Goal: Feedback & Contribution: Contribute content

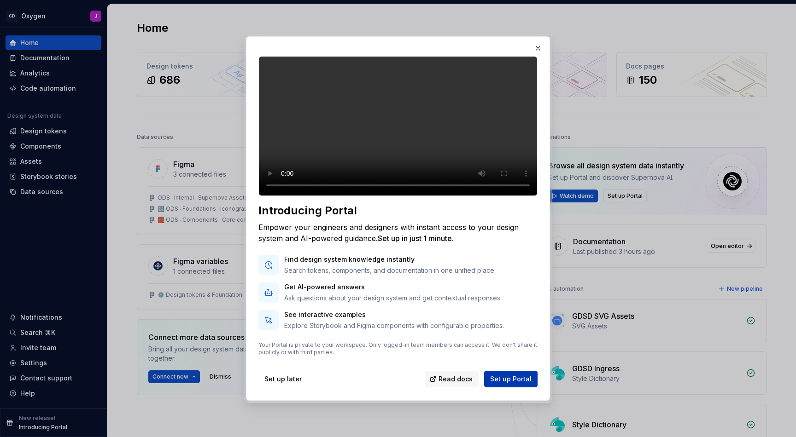
click at [520, 380] on button "Set up Portal" at bounding box center [510, 379] width 53 height 17
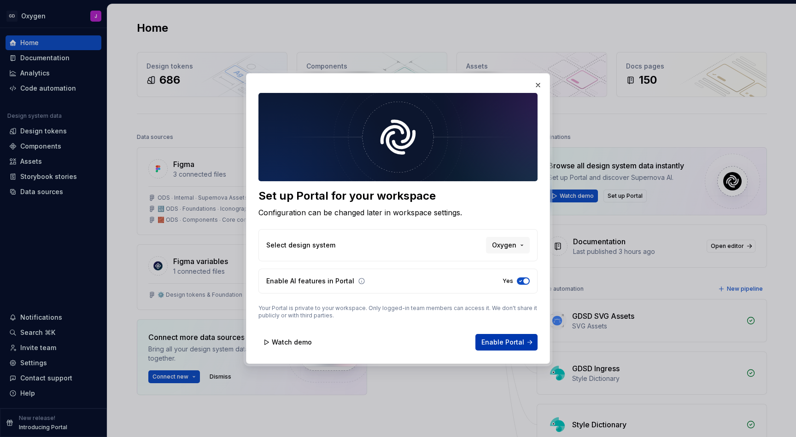
click at [506, 343] on span "Enable Portal" at bounding box center [502, 342] width 43 height 9
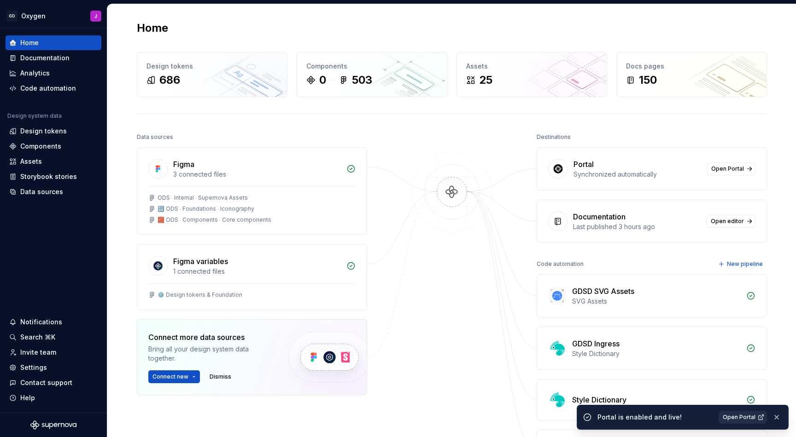
click at [738, 416] on span "Open Portal" at bounding box center [739, 417] width 33 height 7
click at [52, 60] on div "Documentation" at bounding box center [44, 57] width 49 height 9
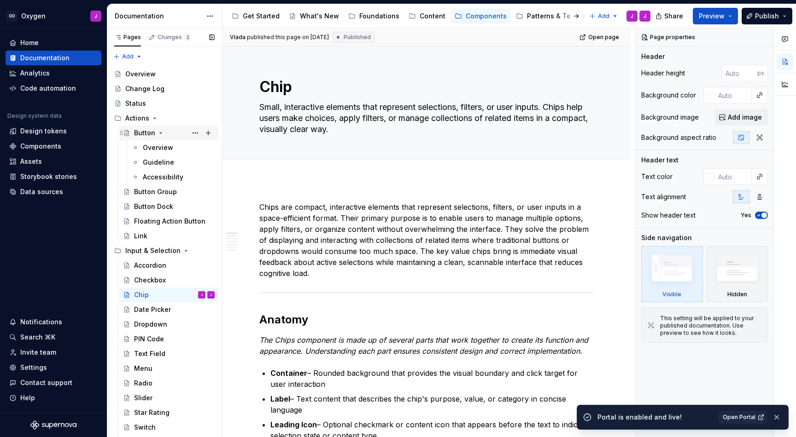
click at [145, 129] on div "Button" at bounding box center [144, 132] width 21 height 9
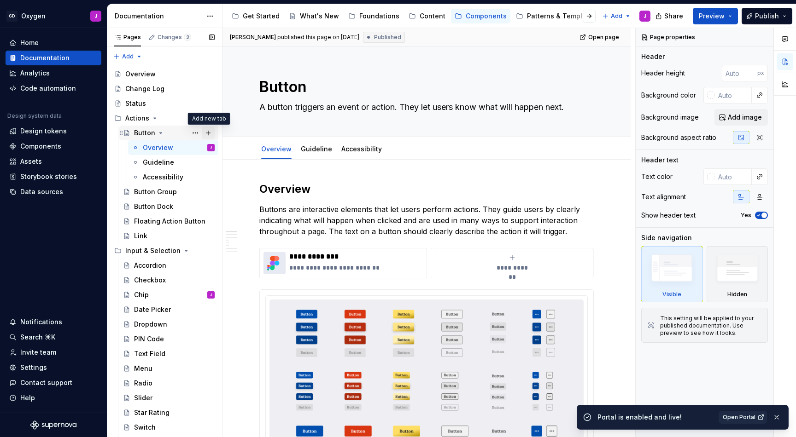
click at [208, 129] on button "Page tree" at bounding box center [208, 133] width 13 height 13
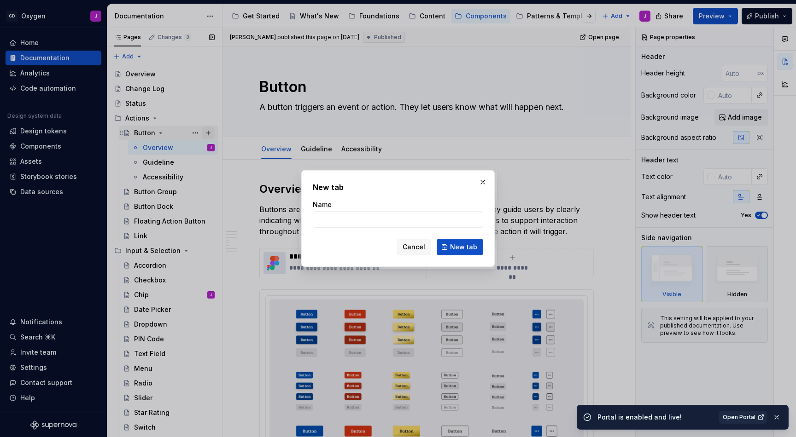
type textarea "*"
type input "Develo["
type textarea "*"
type input "Development"
click at [452, 242] on button "New tab" at bounding box center [460, 247] width 47 height 17
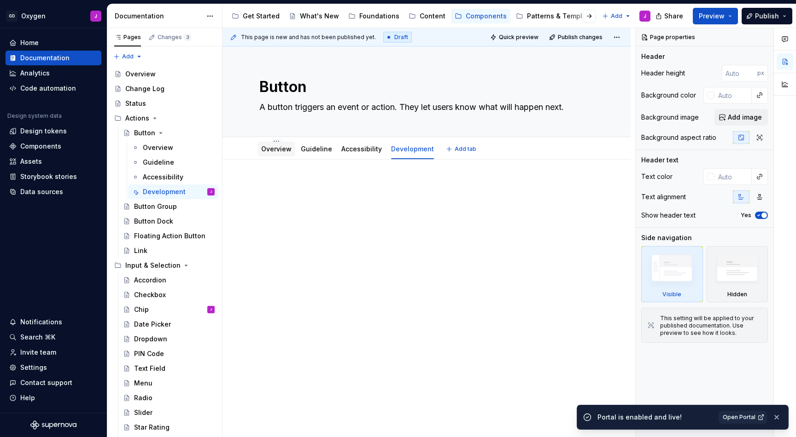
click at [279, 148] on link "Overview" at bounding box center [276, 149] width 30 height 8
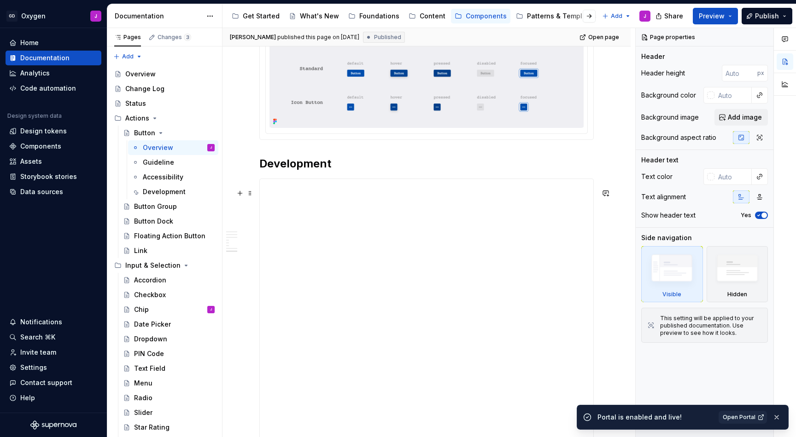
scroll to position [1458, 0]
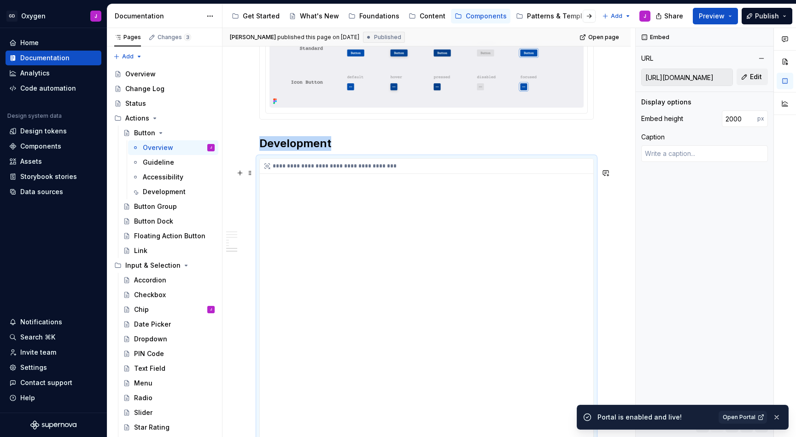
scroll to position [1545, 0]
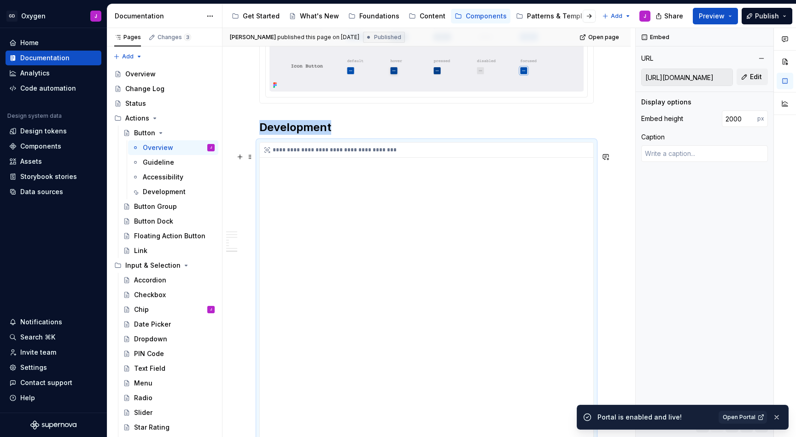
click at [679, 77] on input "[URL][DOMAIN_NAME]" at bounding box center [686, 77] width 91 height 17
click at [757, 70] on button "Edit" at bounding box center [751, 77] width 31 height 17
click at [171, 188] on div "Development" at bounding box center [164, 191] width 43 height 9
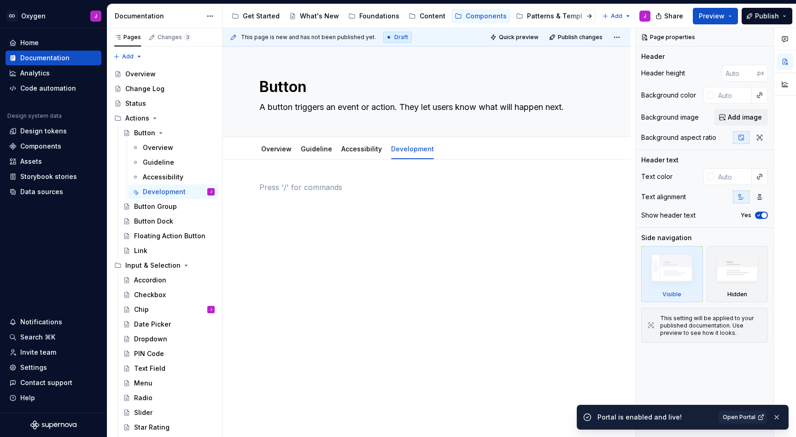
type textarea "*"
click at [302, 187] on p at bounding box center [426, 187] width 334 height 11
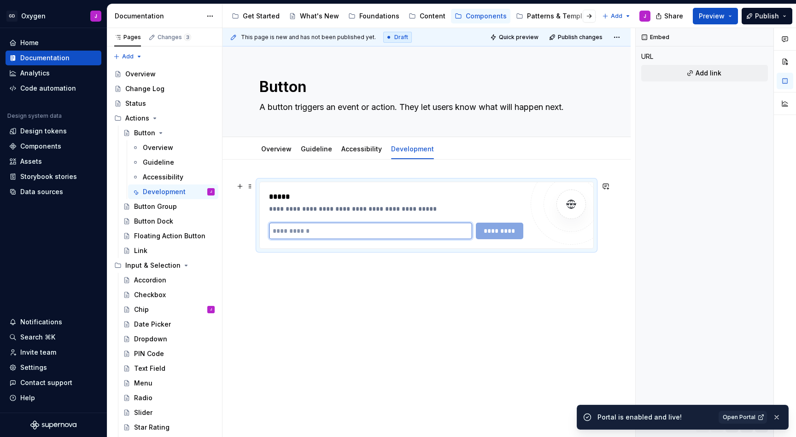
click at [335, 229] on input "text" at bounding box center [370, 231] width 203 height 17
paste input "**********"
type input "**********"
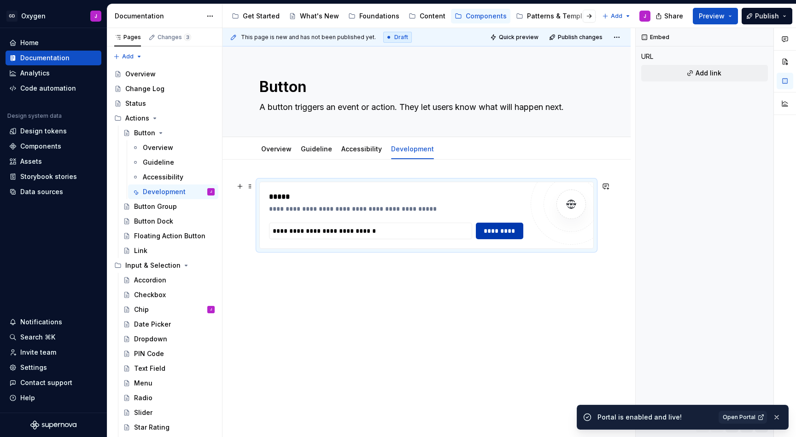
click at [505, 225] on button "*********" at bounding box center [500, 231] width 48 height 17
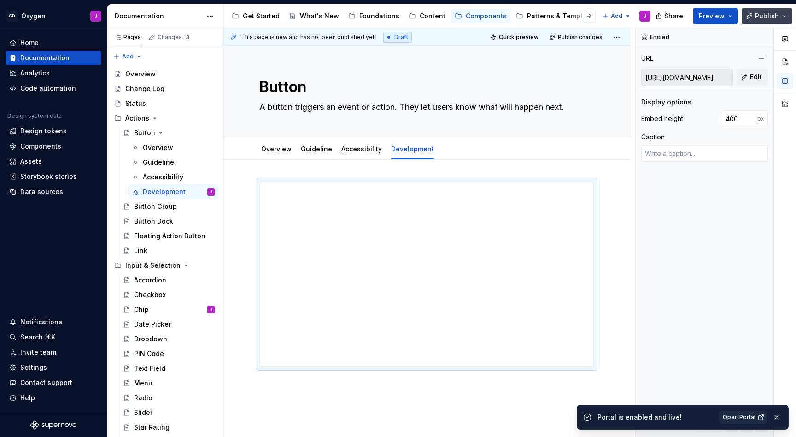
click at [770, 12] on span "Publish" at bounding box center [767, 16] width 24 height 9
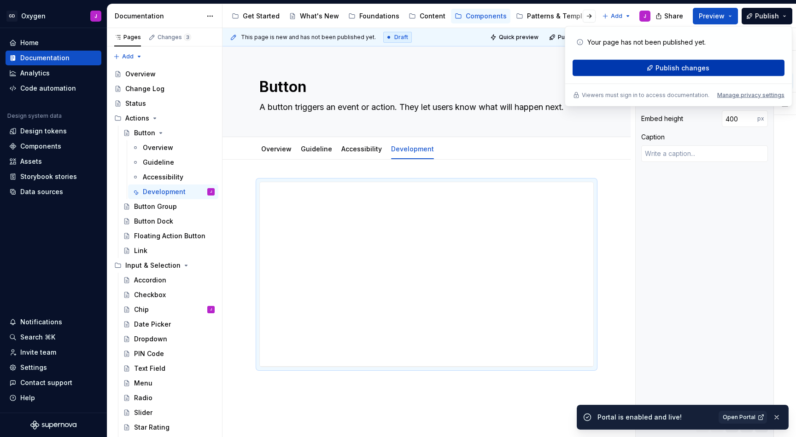
click at [681, 66] on span "Publish changes" at bounding box center [682, 68] width 54 height 9
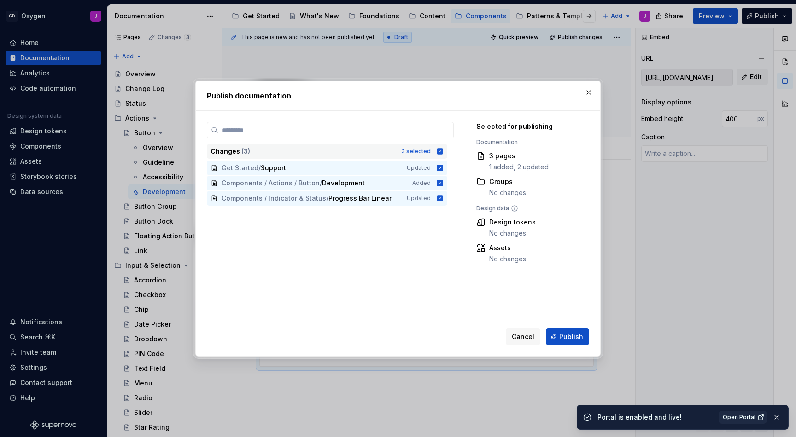
click at [443, 151] on icon at bounding box center [440, 151] width 6 height 6
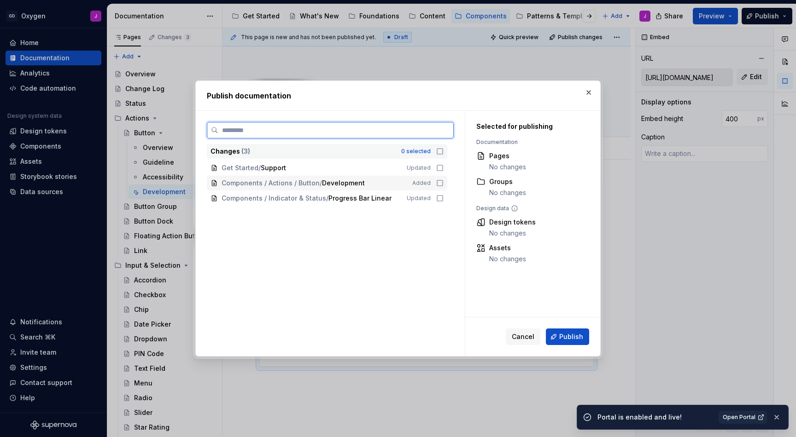
click at [443, 187] on icon at bounding box center [439, 183] width 7 height 7
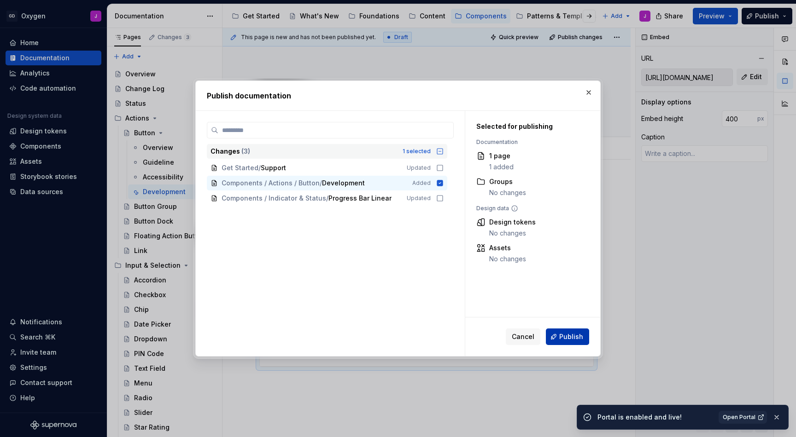
click at [563, 335] on span "Publish" at bounding box center [571, 336] width 24 height 9
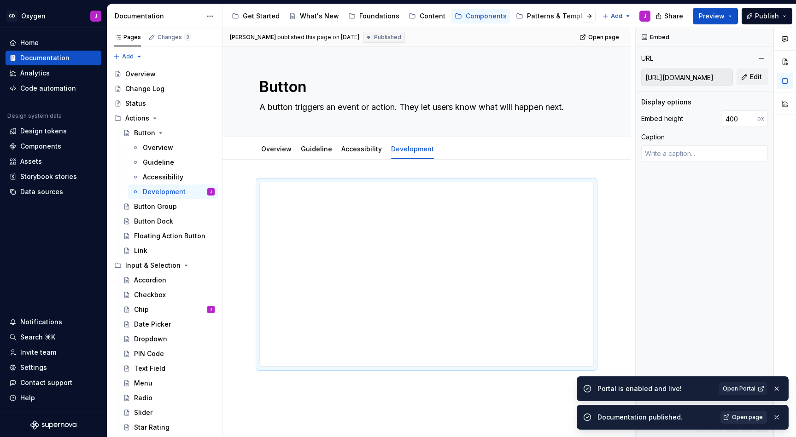
click at [754, 418] on span "Open page" at bounding box center [747, 417] width 31 height 7
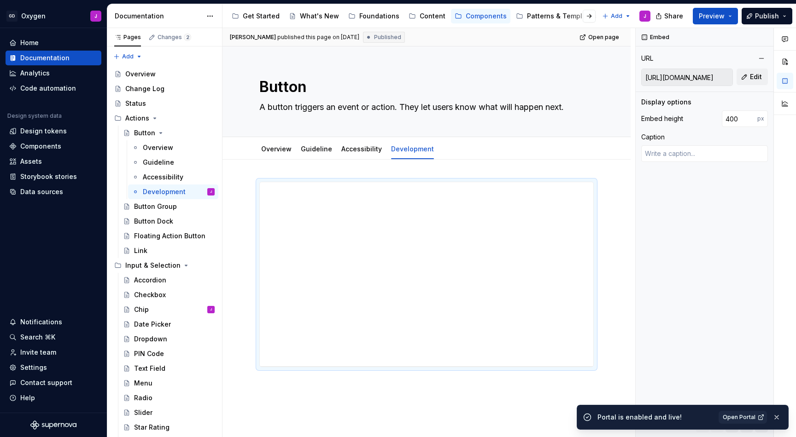
type textarea "*"
click at [741, 120] on input "400" at bounding box center [739, 119] width 35 height 17
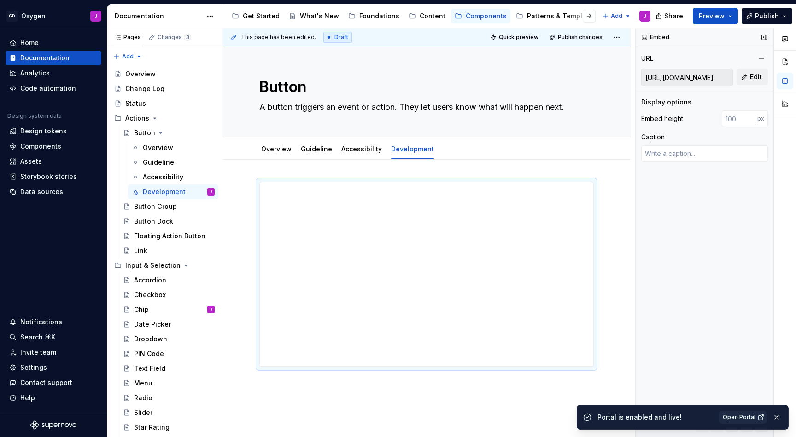
click at [739, 175] on div "Embed URL [URL][DOMAIN_NAME] Edit Display options Embed height px Caption Block…" at bounding box center [705, 233] width 138 height 410
click at [164, 149] on div "Overview" at bounding box center [158, 147] width 30 height 9
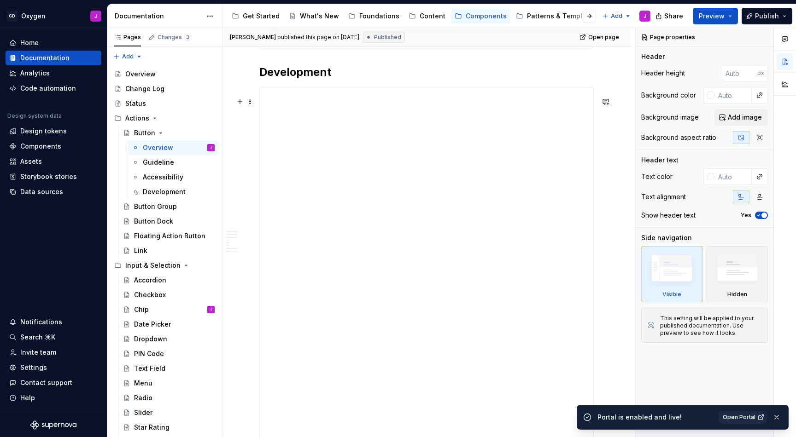
scroll to position [1524, 0]
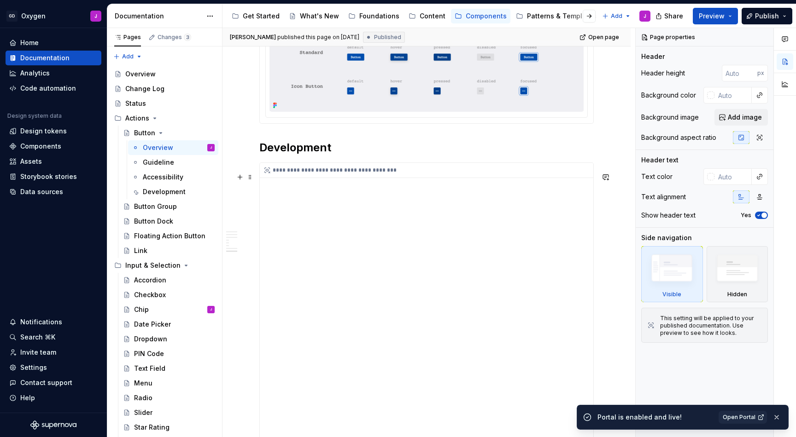
click at [405, 178] on div "**********" at bounding box center [429, 170] width 338 height 15
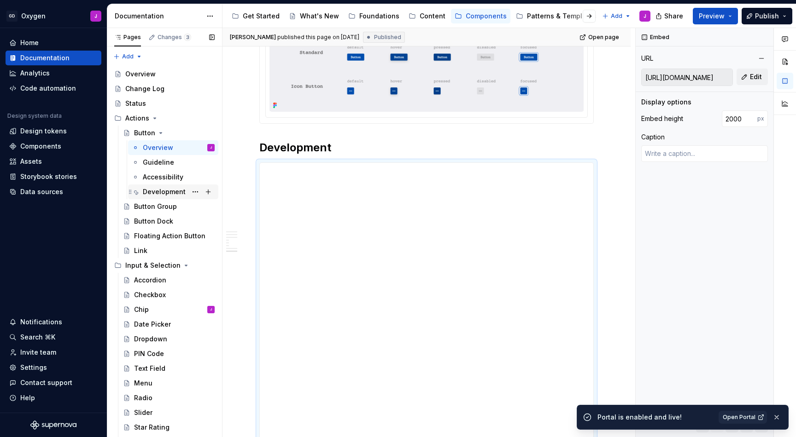
click at [168, 190] on div "Development" at bounding box center [164, 191] width 43 height 9
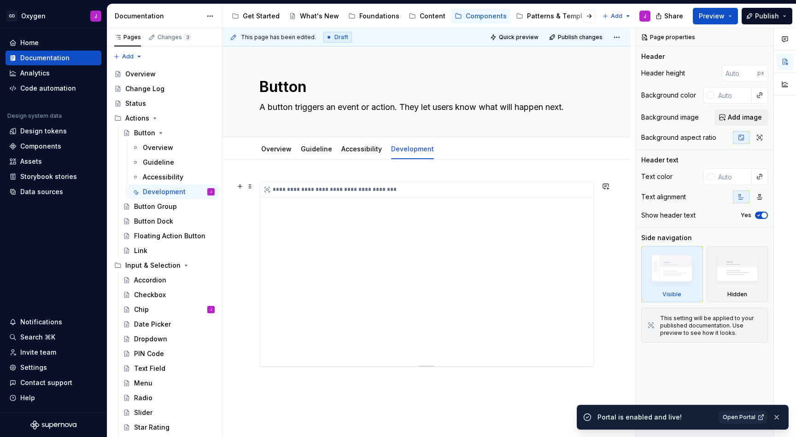
click at [411, 217] on div "**********" at bounding box center [426, 274] width 333 height 184
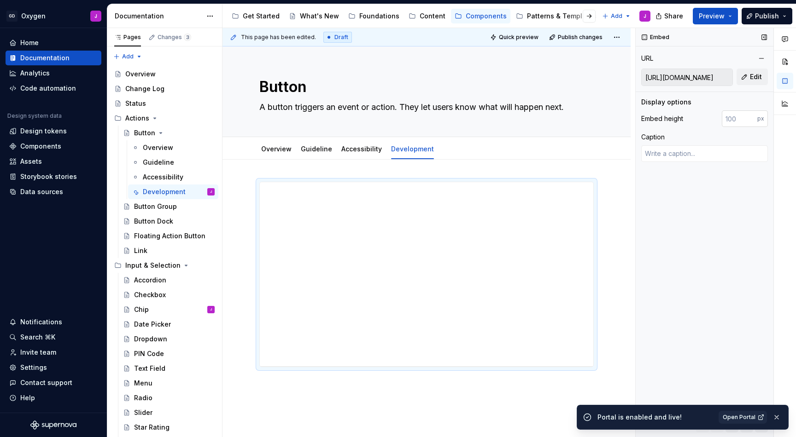
type textarea "*"
click at [727, 118] on input "number" at bounding box center [739, 119] width 35 height 17
type input "2000"
click at [735, 195] on div "Embed URL [URL][DOMAIN_NAME] Edit Display options Embed height 2000 px Caption …" at bounding box center [705, 233] width 138 height 410
click at [764, 14] on span "Publish" at bounding box center [767, 16] width 24 height 9
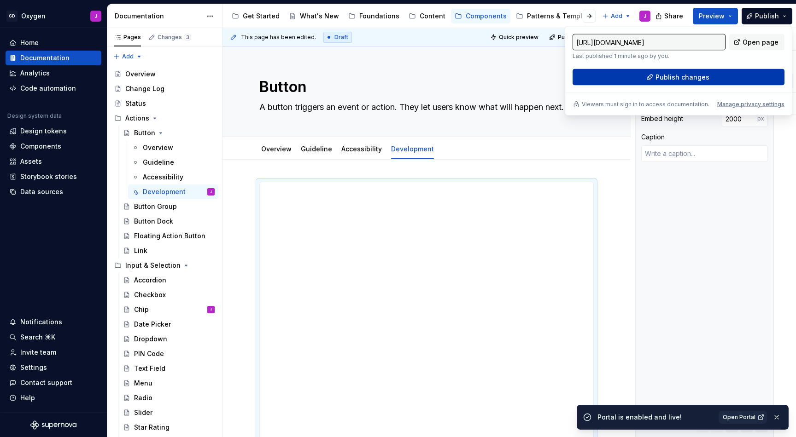
click at [674, 74] on span "Publish changes" at bounding box center [682, 77] width 54 height 9
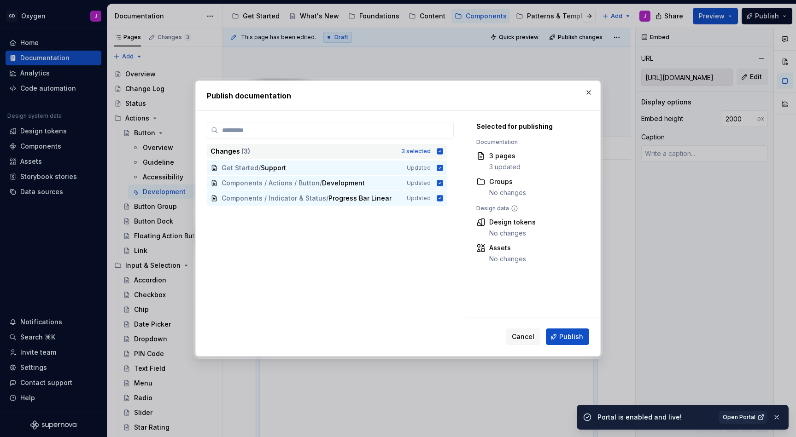
click at [443, 150] on icon at bounding box center [440, 151] width 6 height 6
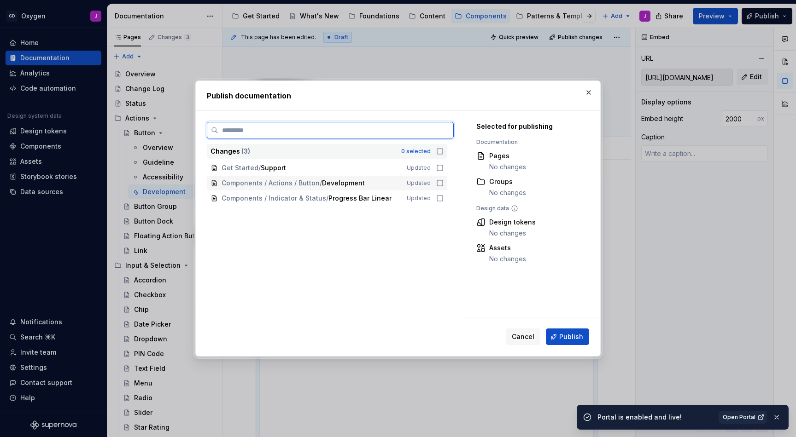
click at [443, 181] on icon at bounding box center [439, 183] width 7 height 7
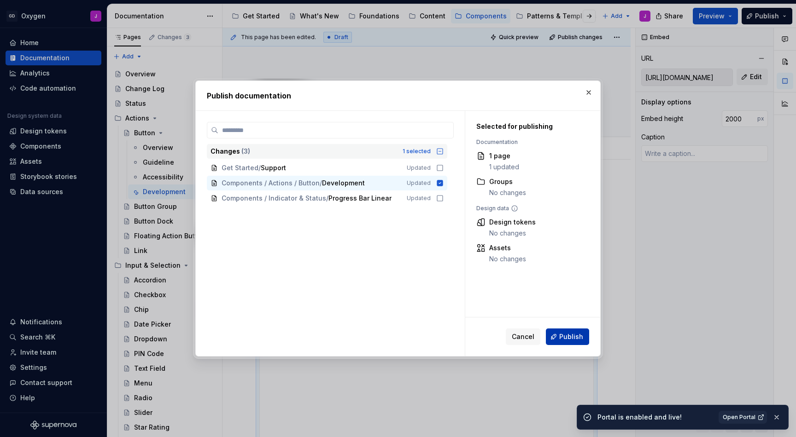
click at [574, 334] on span "Publish" at bounding box center [571, 336] width 24 height 9
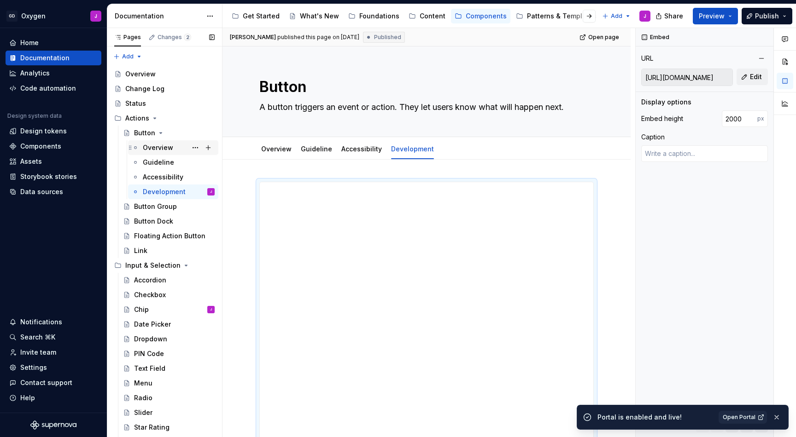
click at [162, 143] on div "Overview" at bounding box center [158, 147] width 30 height 9
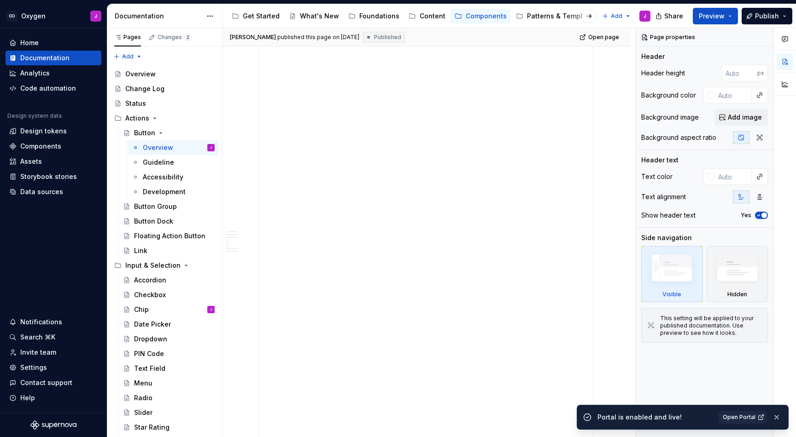
scroll to position [1538, 0]
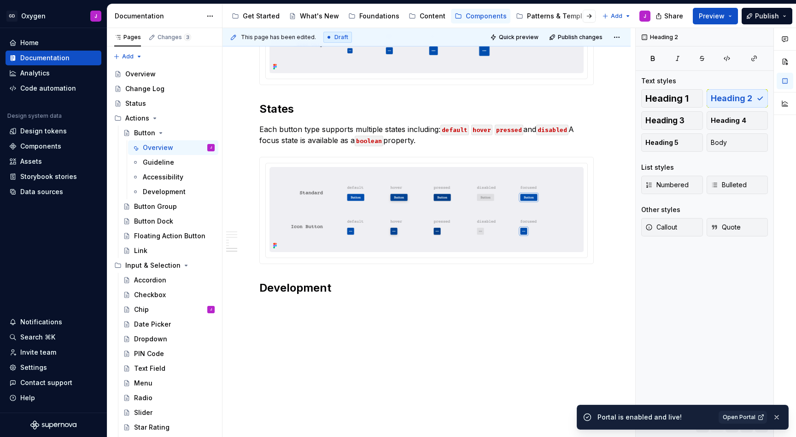
scroll to position [1376, 0]
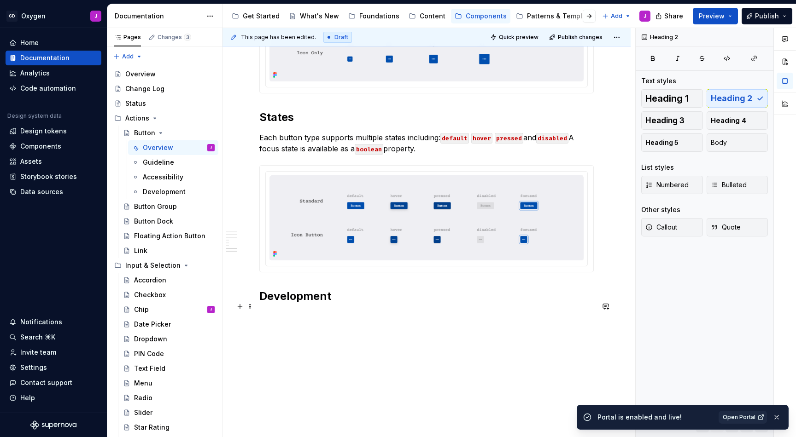
click at [331, 304] on h2 "Development" at bounding box center [426, 296] width 334 height 15
click at [277, 304] on h2 "Development" at bounding box center [426, 296] width 334 height 15
click at [271, 304] on h2 "Development" at bounding box center [426, 296] width 334 height 15
click at [253, 307] on span at bounding box center [249, 306] width 7 height 13
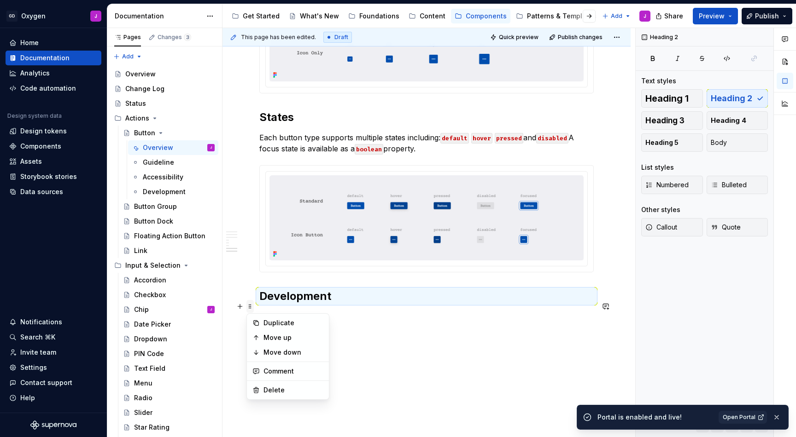
click at [253, 307] on span at bounding box center [249, 306] width 7 height 13
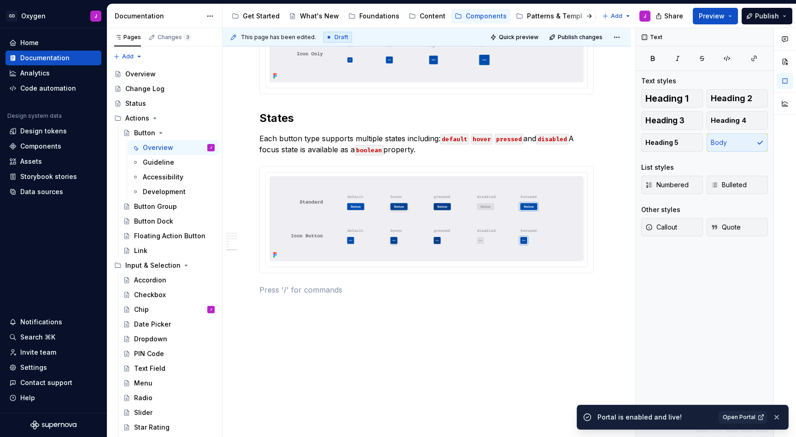
scroll to position [1363, 0]
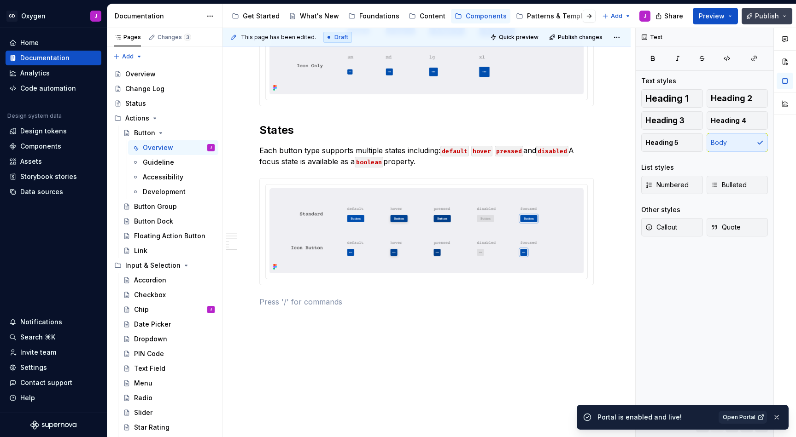
click at [774, 15] on span "Publish" at bounding box center [767, 16] width 24 height 9
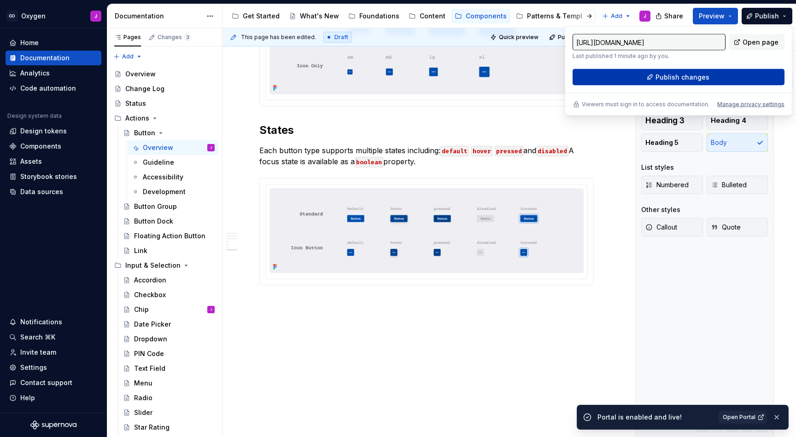
click at [673, 80] on span "Publish changes" at bounding box center [682, 77] width 54 height 9
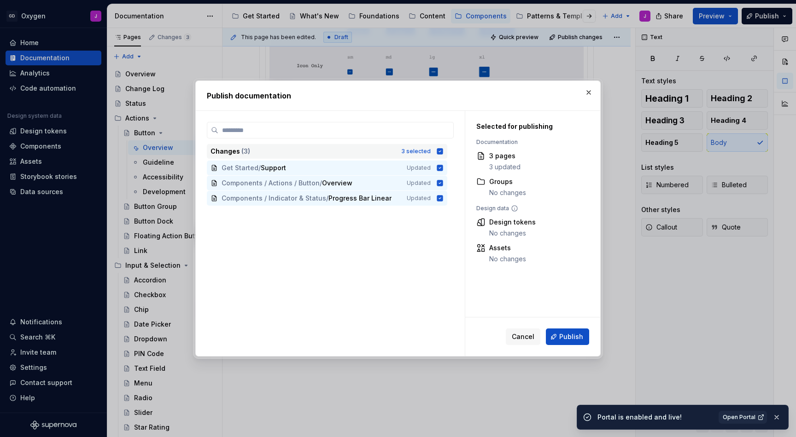
click at [443, 151] on icon at bounding box center [440, 151] width 6 height 6
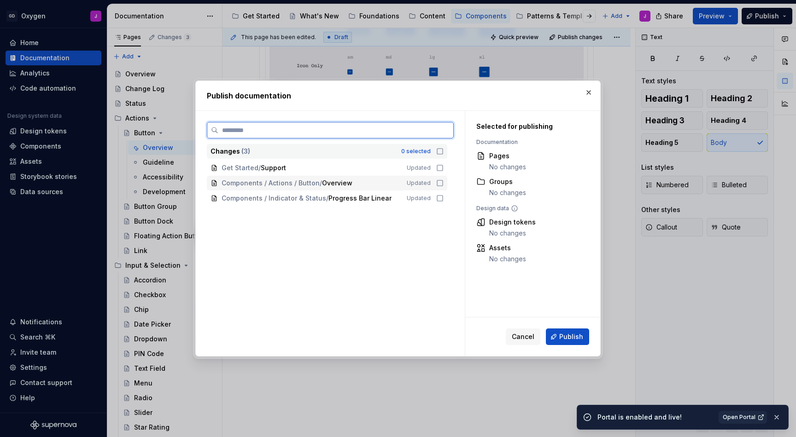
click at [443, 184] on icon at bounding box center [439, 183] width 7 height 7
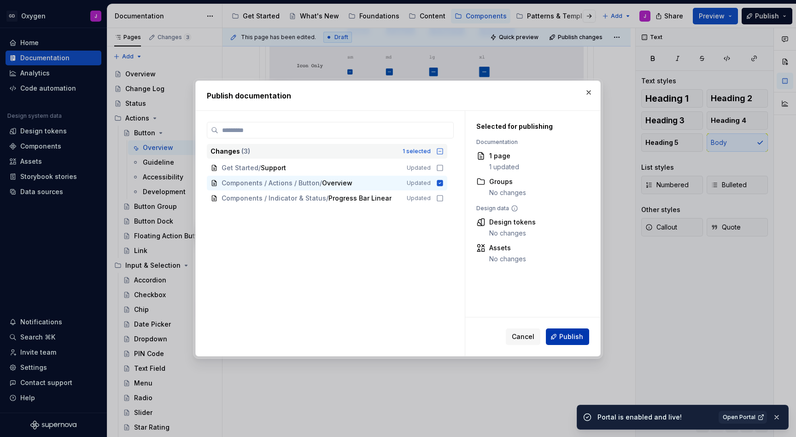
click at [578, 336] on span "Publish" at bounding box center [571, 336] width 24 height 9
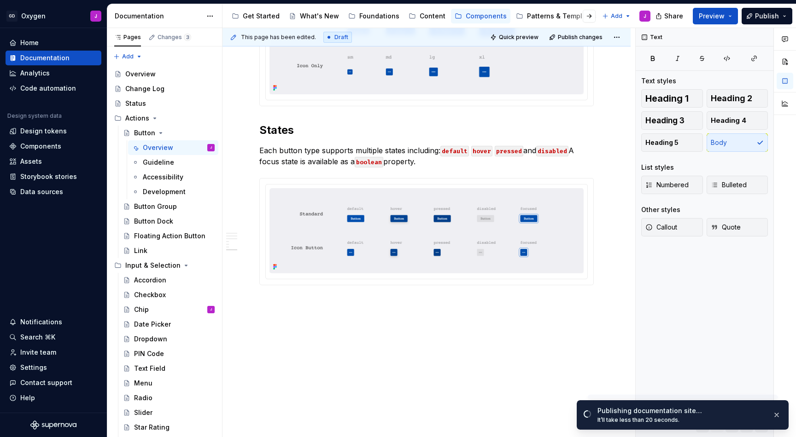
type textarea "*"
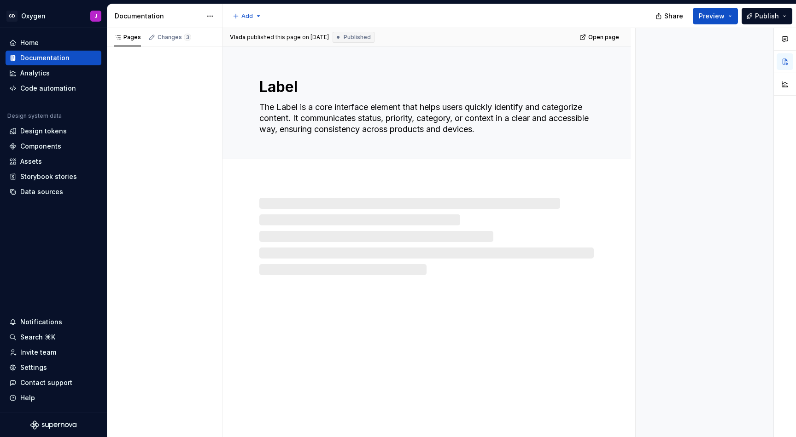
type textarea "*"
